Goal: Find contact information: Find contact information

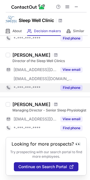
scroll to position [67, 0]
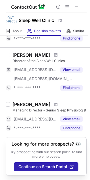
click at [52, 103] on div at bounding box center [56, 104] width 8 height 3
click at [54, 102] on span at bounding box center [55, 104] width 3 height 5
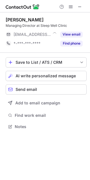
scroll to position [3, 3]
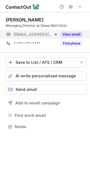
click at [65, 36] on button "View email" at bounding box center [71, 35] width 22 height 6
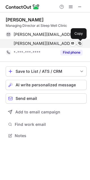
click at [80, 43] on span at bounding box center [79, 43] width 5 height 5
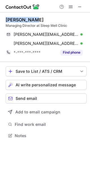
drag, startPoint x: 37, startPoint y: 19, endPoint x: 1, endPoint y: 16, distance: 36.4
click at [1, 16] on div "Bryn Sparks Managing Director at Sleep Well Clinic bryn.sparks@sleepwellclinic.…" at bounding box center [45, 78] width 90 height 132
copy div "Bryn Sparks"
